Goal: Task Accomplishment & Management: Complete application form

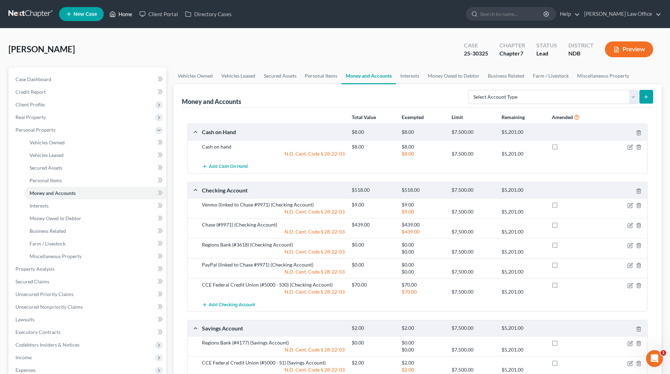
click at [130, 19] on link "Home" at bounding box center [121, 14] width 30 height 13
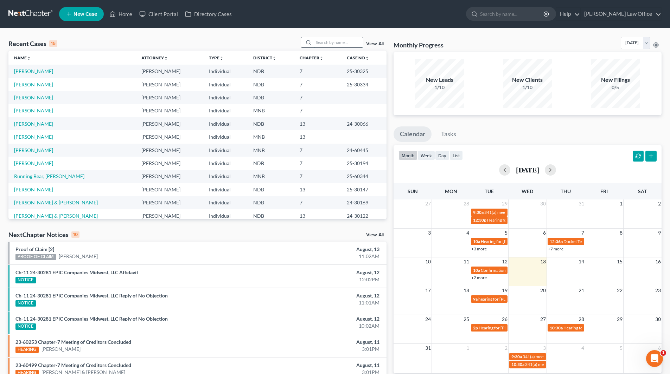
click at [344, 43] on input "search" at bounding box center [338, 42] width 49 height 10
type input "[PERSON_NAME]"
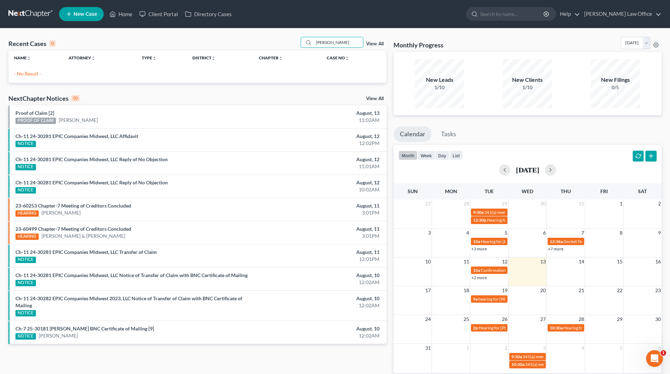
click at [319, 18] on ul "New Case Home Client Portal Directory Cases - No Result - See all results Or Pr…" at bounding box center [360, 14] width 602 height 18
click at [83, 12] on span "New Case" at bounding box center [85, 14] width 24 height 5
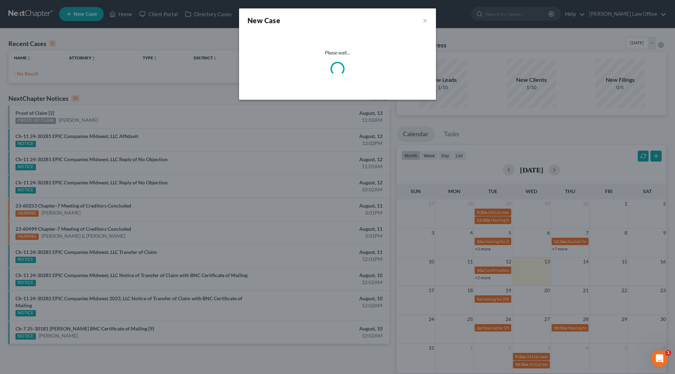
select select "60"
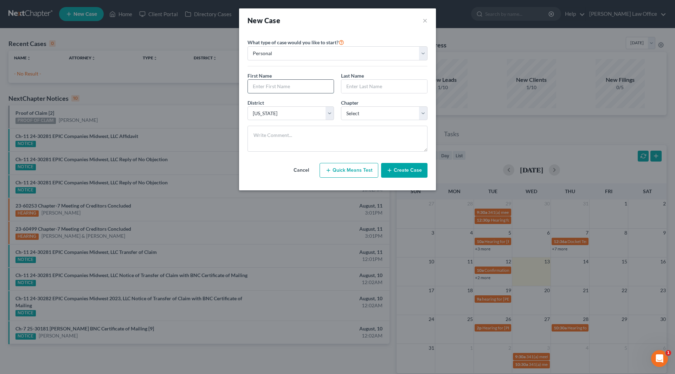
click at [268, 89] on input "text" at bounding box center [291, 86] width 86 height 13
type input "[PERSON_NAME]"
click at [348, 113] on select "Select 7 11 12 13" at bounding box center [384, 114] width 86 height 14
select select "0"
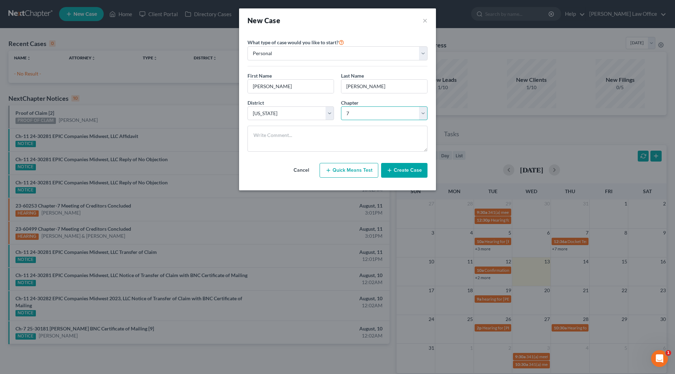
click at [341, 107] on select "Select 7 11 12 13" at bounding box center [384, 114] width 86 height 14
click at [401, 168] on button "Create Case" at bounding box center [404, 170] width 46 height 15
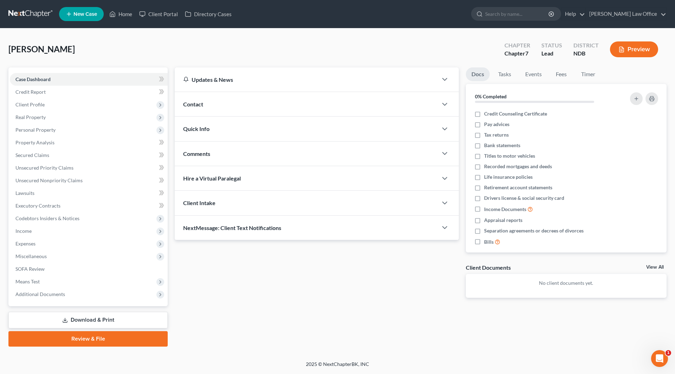
click at [194, 102] on span "Contact" at bounding box center [193, 104] width 20 height 7
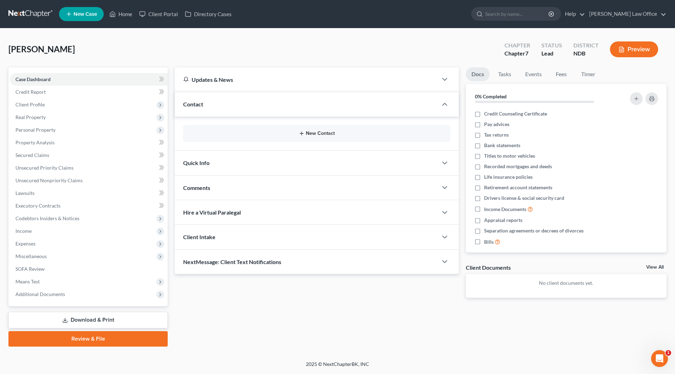
click at [308, 133] on button "New Contact" at bounding box center [317, 134] width 256 height 6
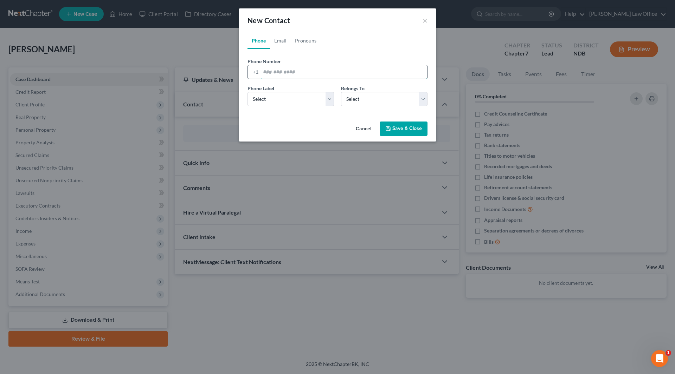
click at [301, 75] on input "tel" at bounding box center [344, 71] width 166 height 13
type input "[PHONE_NUMBER]"
click at [308, 105] on select "Select Mobile Home Work Other" at bounding box center [290, 99] width 86 height 14
select select "0"
click at [247, 92] on select "Select Mobile Home Work Other" at bounding box center [290, 99] width 86 height 14
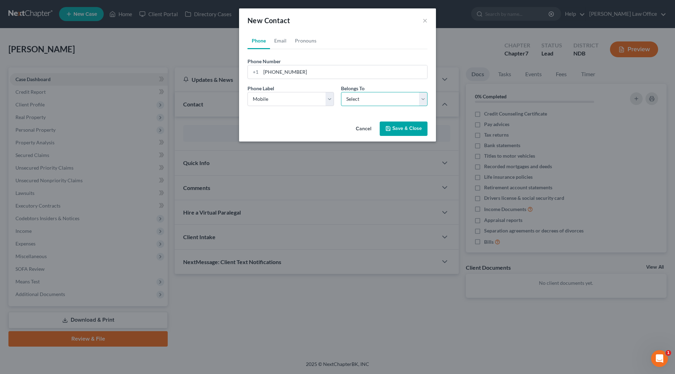
click at [366, 99] on select "Select Client Other" at bounding box center [384, 99] width 86 height 14
select select "0"
click at [341, 92] on select "Select Client Other" at bounding box center [384, 99] width 86 height 14
click at [400, 130] on button "Save & Close" at bounding box center [404, 129] width 48 height 15
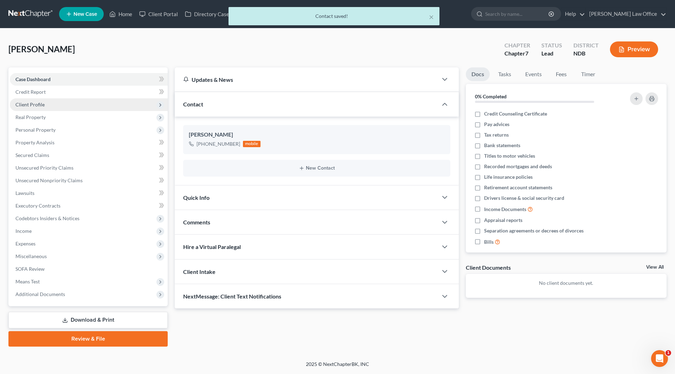
click at [33, 103] on span "Client Profile" at bounding box center [29, 105] width 29 height 6
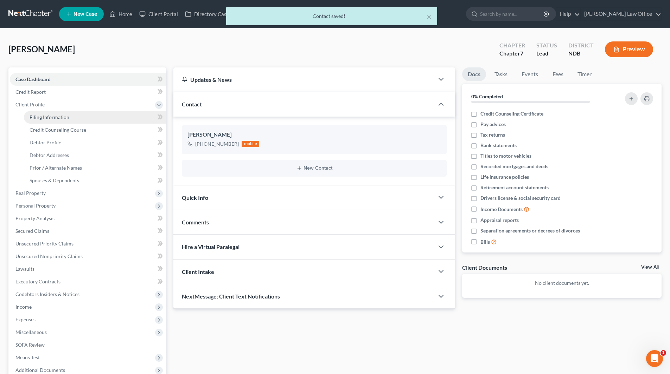
click at [51, 116] on span "Filing Information" at bounding box center [50, 117] width 40 height 6
select select "1"
select select "0"
select select "60"
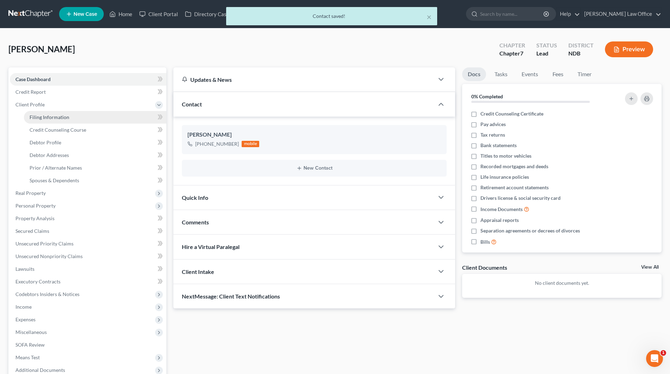
select select "29"
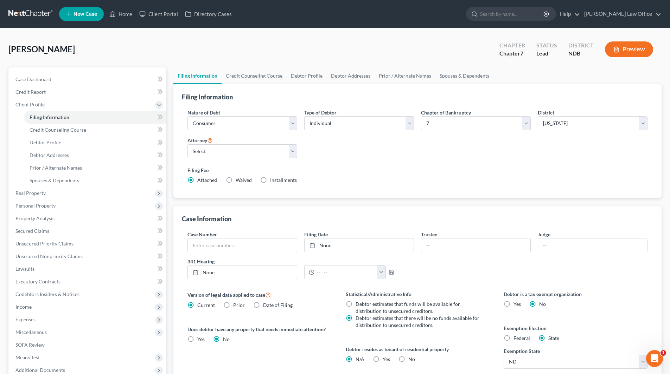
click at [408, 359] on label "No" at bounding box center [411, 359] width 7 height 7
click at [411, 359] on input "No" at bounding box center [413, 358] width 5 height 5
radio input "true"
radio input "false"
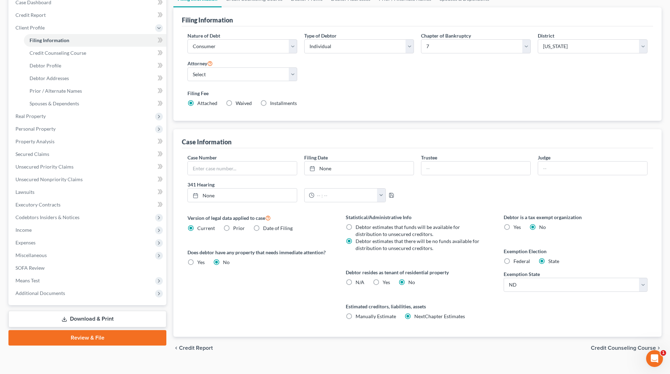
scroll to position [89, 0]
